Goal: Information Seeking & Learning: Find specific fact

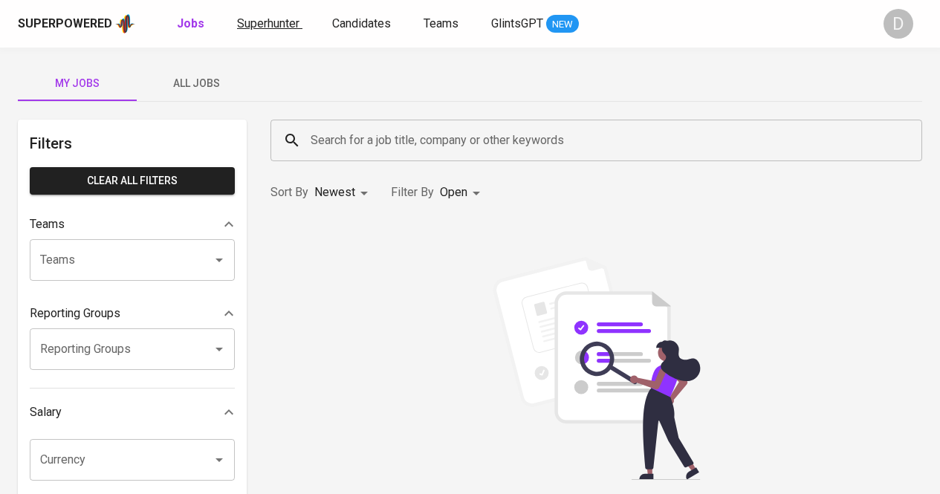
click at [276, 21] on span "Superhunter" at bounding box center [268, 23] width 62 height 14
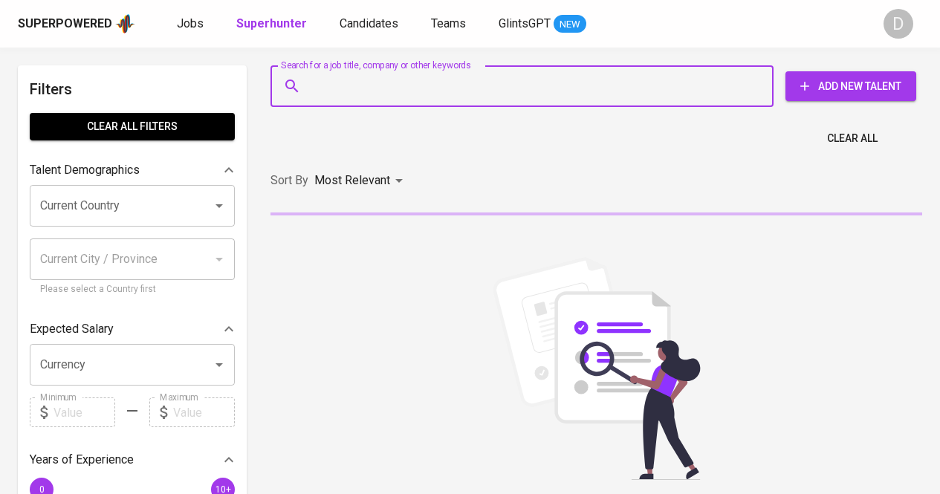
click at [423, 94] on input "Search for a job title, company or other keywords" at bounding box center [526, 86] width 438 height 28
paste input "[PERSON_NAME]"
type input "[PERSON_NAME]"
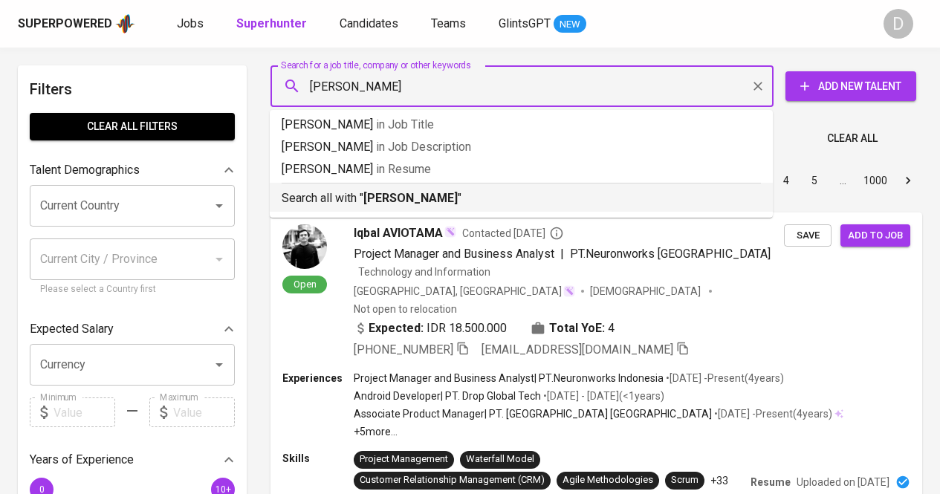
click at [464, 195] on p "Search all with " [PERSON_NAME] "" at bounding box center [521, 198] width 479 height 18
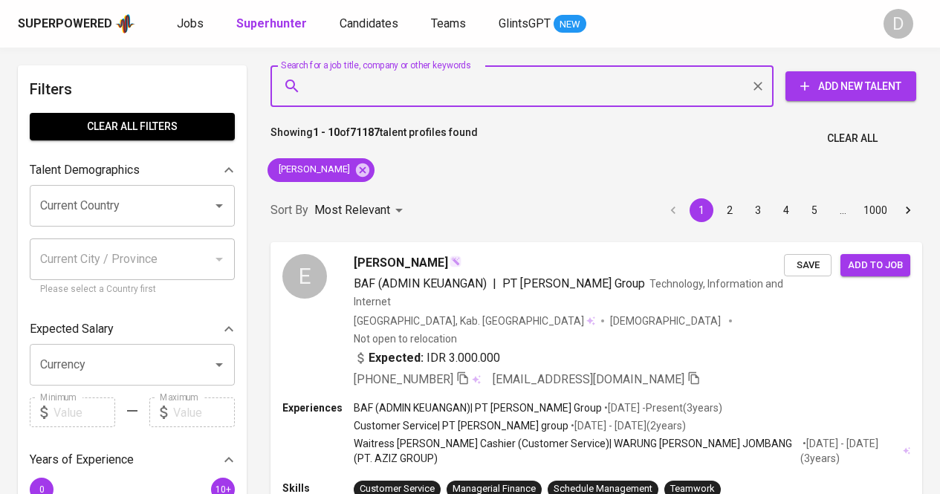
type input "PT PACIFIC REFUTO SYSTEM"
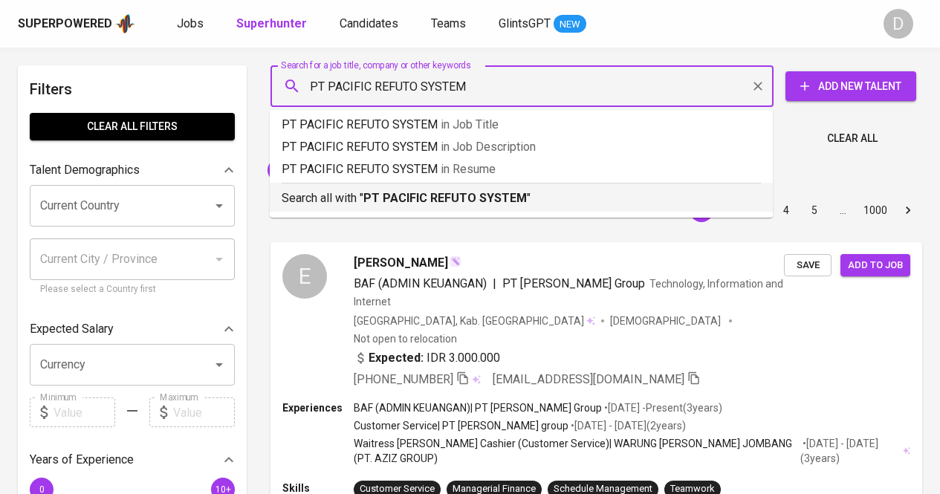
click at [532, 197] on p "Search all with " PT PACIFIC REFUTO SYSTEM "" at bounding box center [521, 198] width 479 height 18
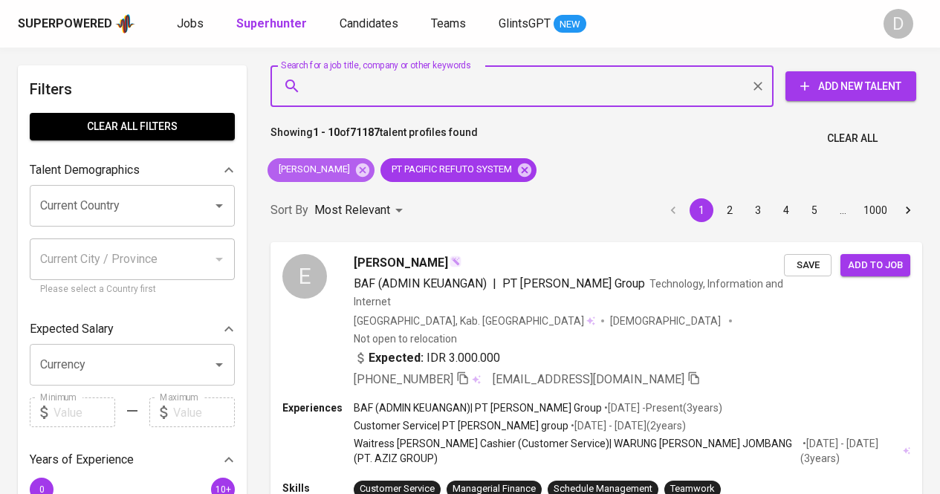
click at [360, 165] on icon at bounding box center [362, 169] width 13 height 13
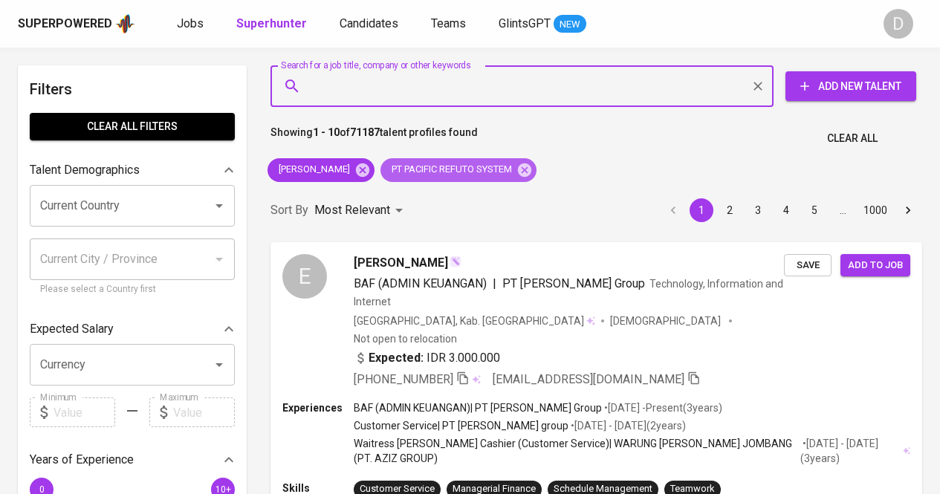
click at [380, 170] on span "PT PACIFIC REFUTO SYSTEM" at bounding box center [450, 170] width 140 height 14
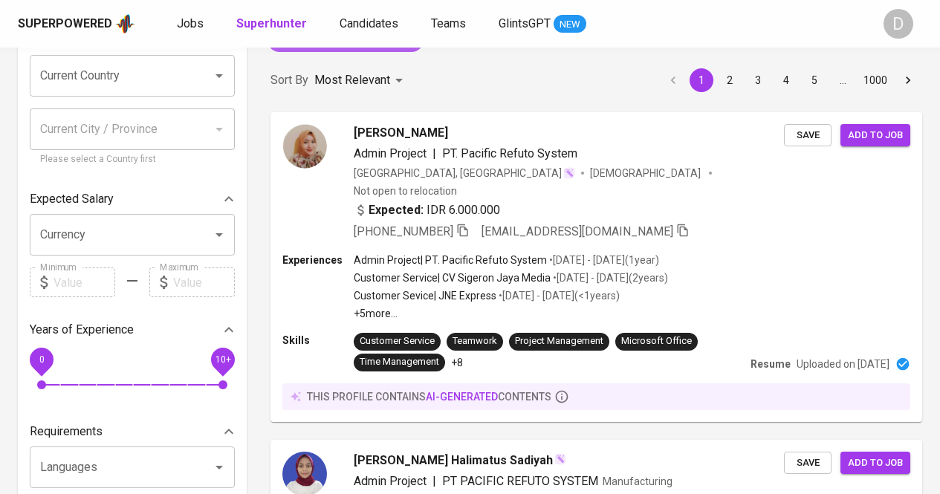
scroll to position [115, 0]
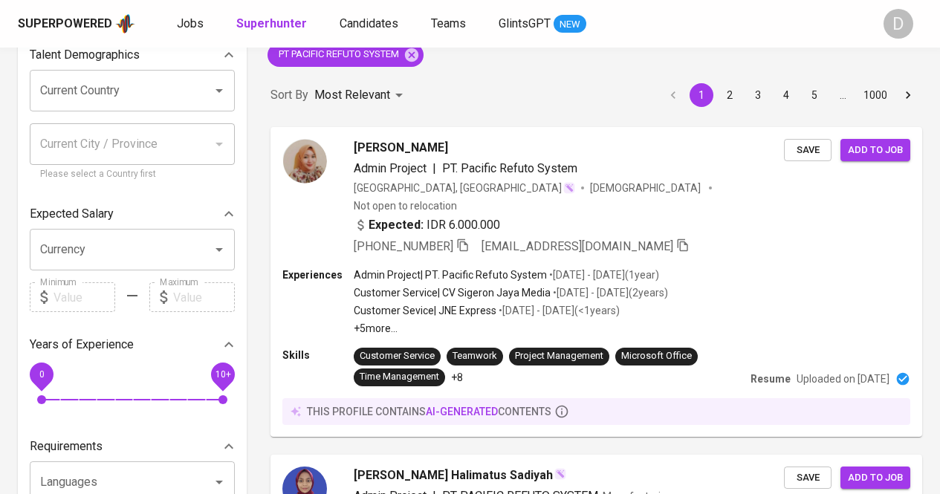
click at [736, 91] on button "2" at bounding box center [730, 95] width 24 height 24
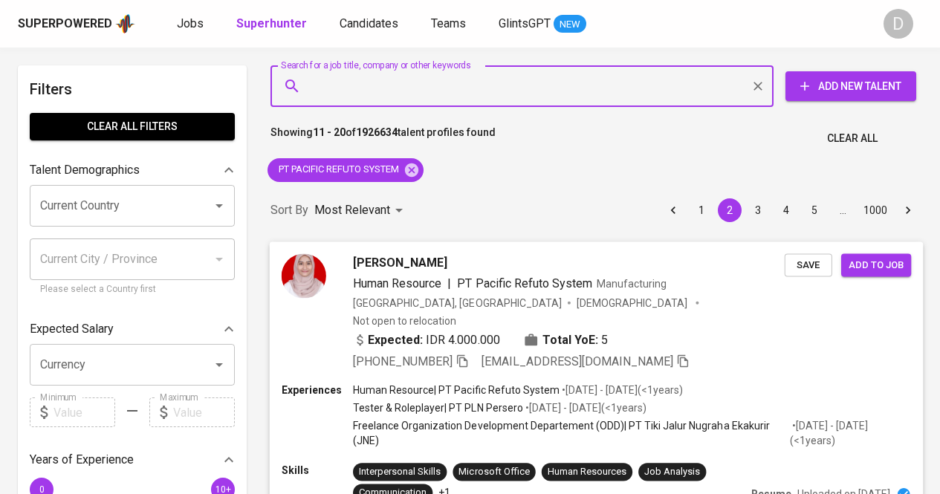
click at [466, 354] on icon "button" at bounding box center [462, 360] width 10 height 13
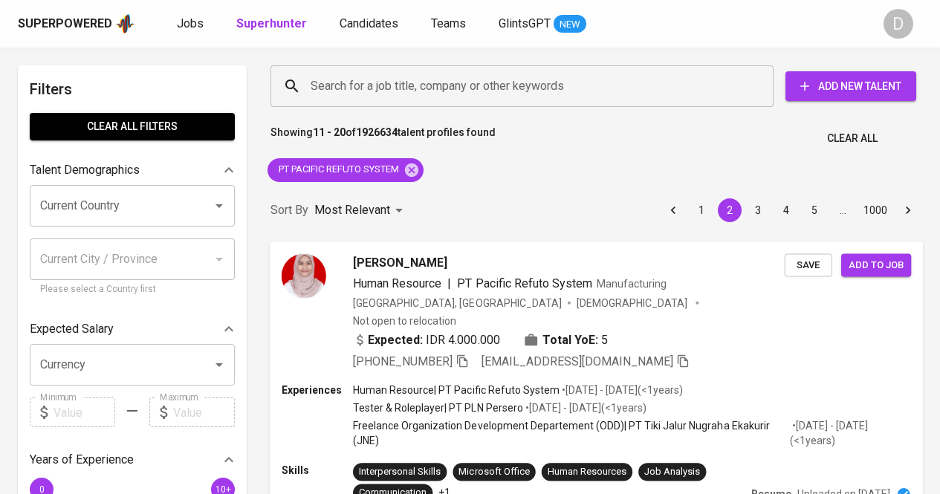
drag, startPoint x: 752, startPoint y: 216, endPoint x: 309, endPoint y: 25, distance: 482.5
click at [752, 216] on button "3" at bounding box center [758, 210] width 24 height 24
click at [759, 211] on button "3" at bounding box center [758, 210] width 24 height 24
click at [756, 211] on button "3" at bounding box center [758, 210] width 24 height 24
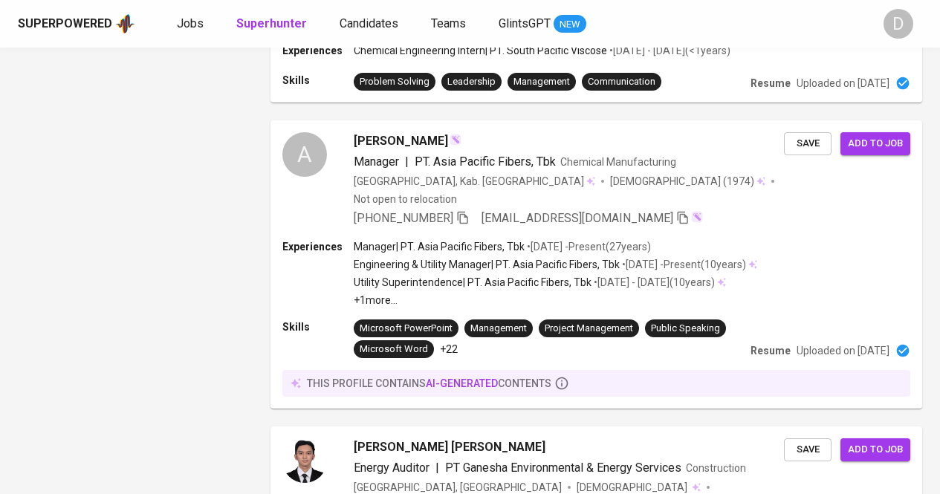
scroll to position [14, 0]
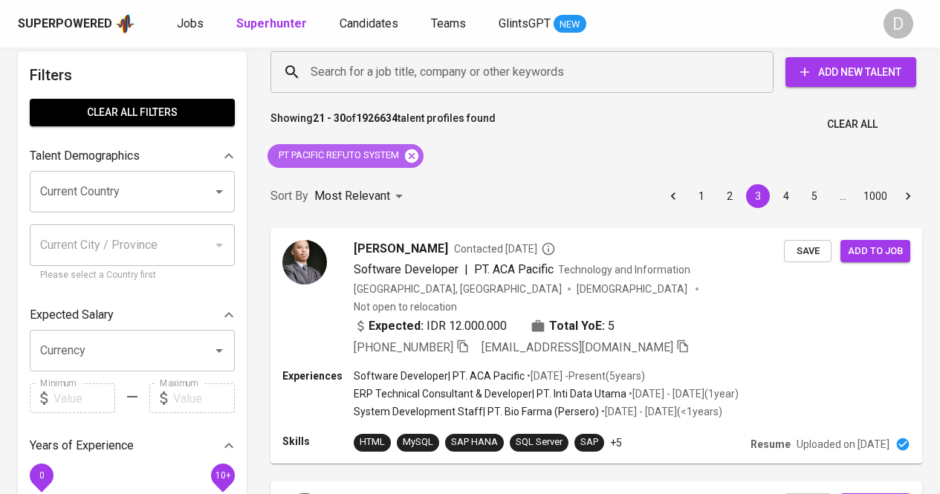
click at [415, 153] on icon at bounding box center [411, 156] width 16 height 16
click at [420, 174] on div "Sort By Most Relevant MOST_RELEVANT 1 2 3 4 5 … 1000" at bounding box center [596, 196] width 669 height 45
click at [600, 71] on input "Search for a job title, company or other keywords" at bounding box center [526, 72] width 438 height 28
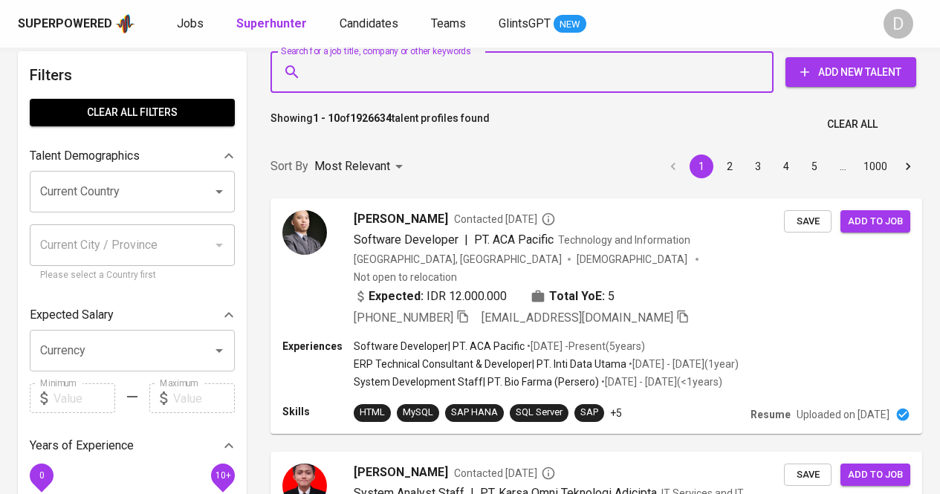
click at [500, 77] on input "Search for a job title, company or other keywords" at bounding box center [526, 72] width 438 height 28
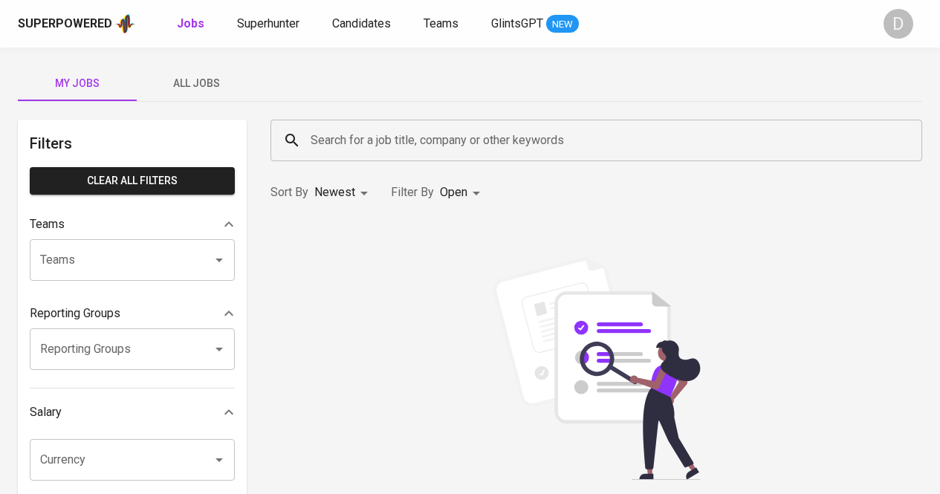
click at [520, 140] on input "Search for a job title, company or other keywords" at bounding box center [600, 140] width 586 height 28
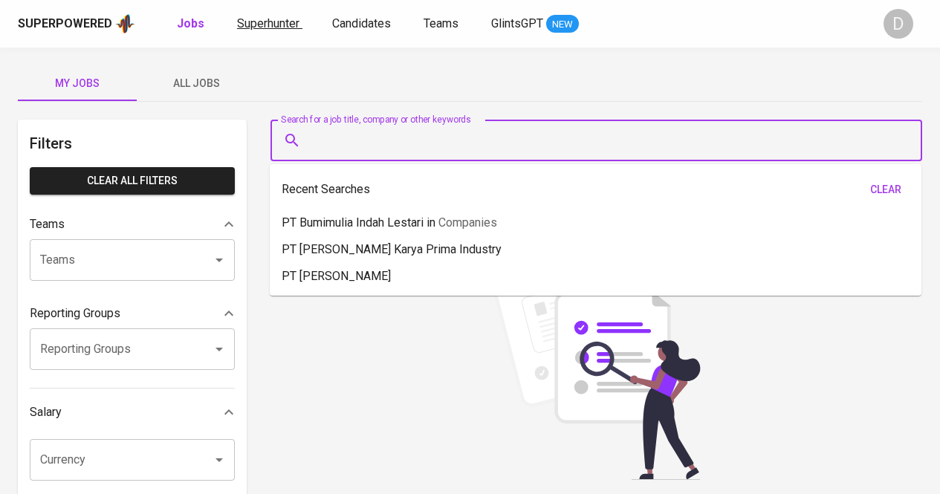
click at [259, 18] on span "Superhunter" at bounding box center [268, 23] width 62 height 14
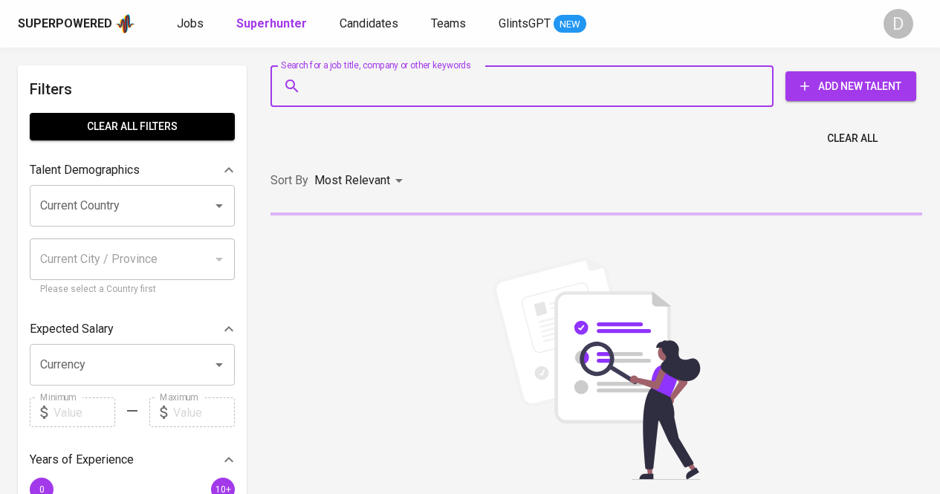
click at [403, 77] on input "Search for a job title, company or other keywords" at bounding box center [526, 86] width 438 height 28
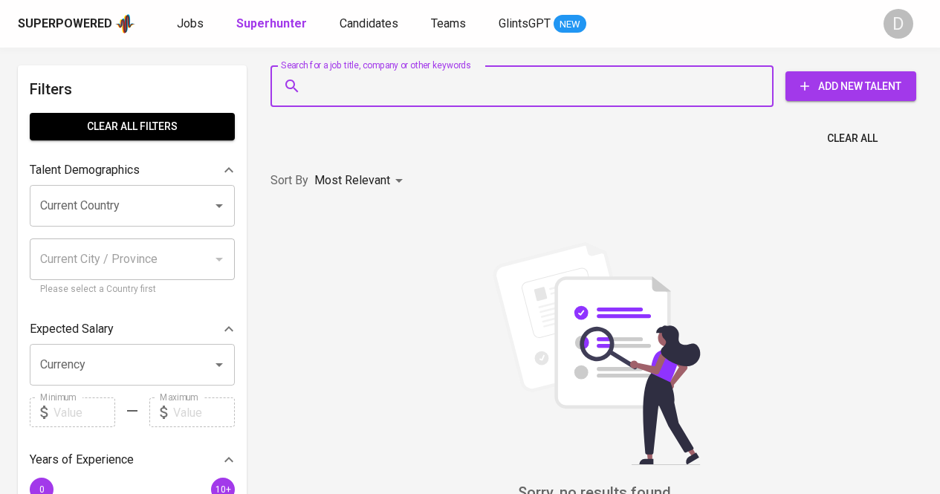
paste input "MUTMA INNAH"
type input "MUTMA INNAH"
click at [488, 88] on input "MUTMA INNAH" at bounding box center [526, 86] width 438 height 28
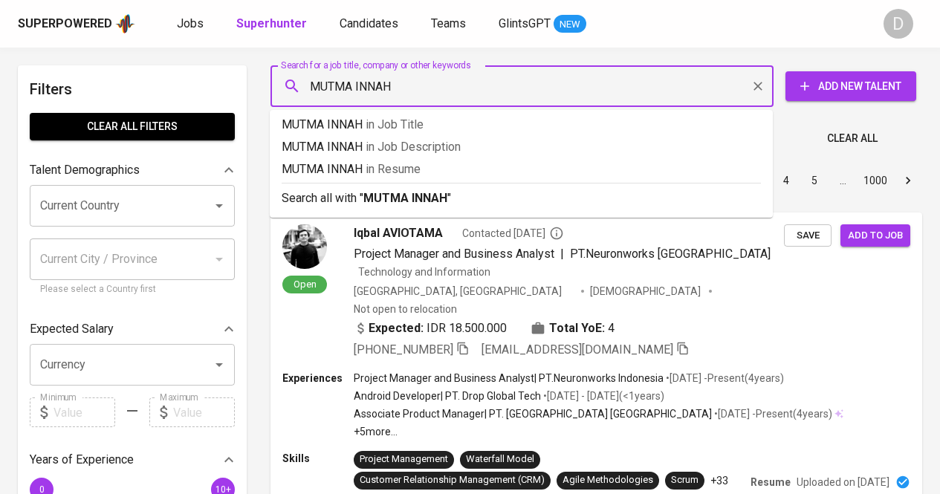
click at [612, 88] on input "MUTMA INNAH" at bounding box center [526, 86] width 438 height 28
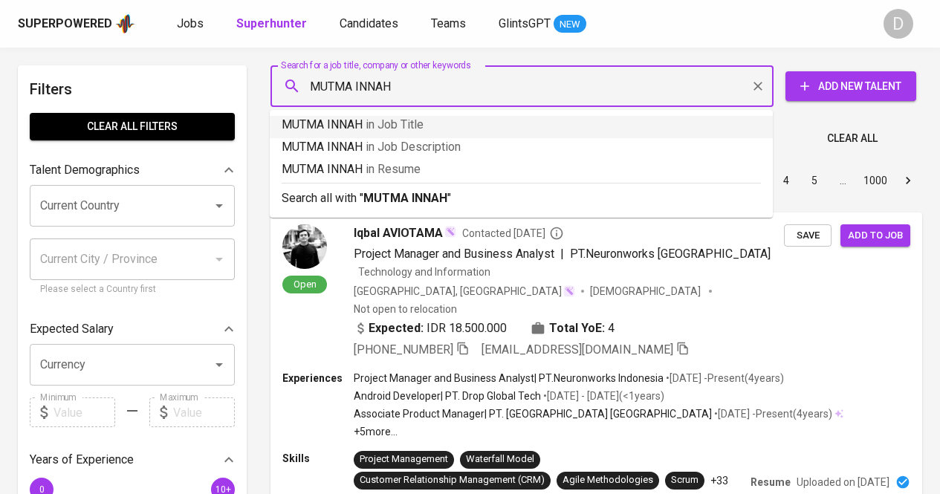
click at [414, 129] on span "in Job Title" at bounding box center [395, 124] width 58 height 14
click at [318, 120] on div "Showing 1 - 10 of 13432039 talent profiles found Clear All" at bounding box center [596, 134] width 669 height 36
click at [423, 120] on div "Showing 1 - 10 of 13432039 talent profiles found Clear All" at bounding box center [596, 134] width 669 height 36
